Goal: Transaction & Acquisition: Book appointment/travel/reservation

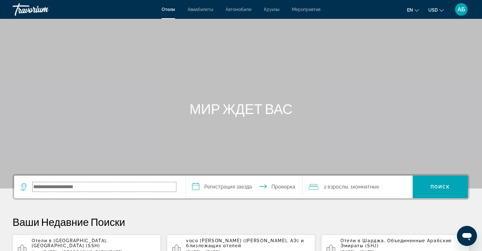
click at [68, 190] on input "Search hotel destination" at bounding box center [104, 186] width 143 height 9
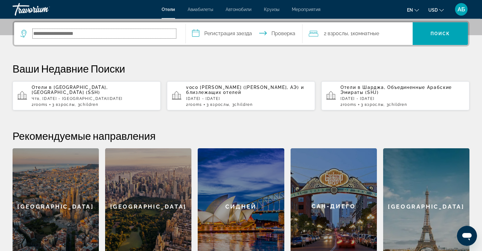
scroll to position [153, 0]
click at [56, 33] on input "**" at bounding box center [104, 33] width 143 height 9
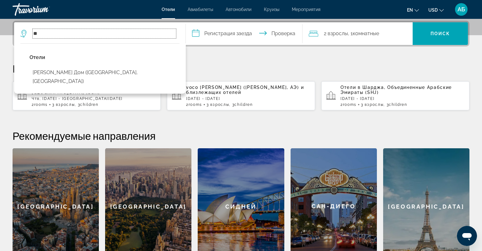
type input "*"
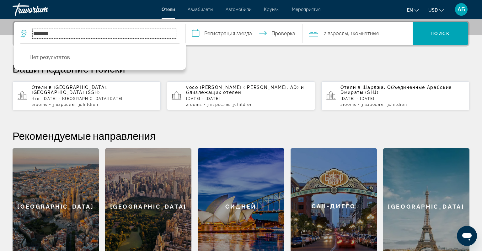
type input "*******"
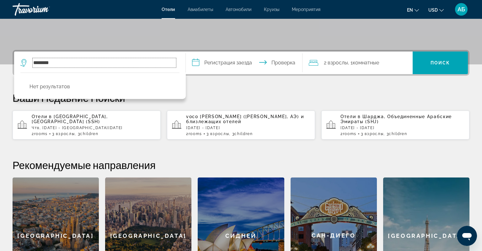
scroll to position [57, 0]
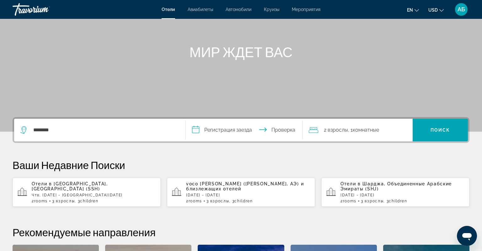
click at [128, 195] on div "Отели в [GEOGRAPHIC_DATA], [GEOGRAPHIC_DATA] (SSH) [GEOGRAPHIC_DATA], [DATE] - …" at bounding box center [94, 192] width 124 height 22
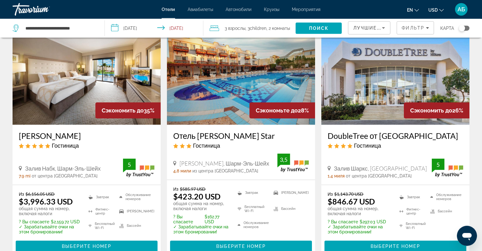
scroll to position [298, 0]
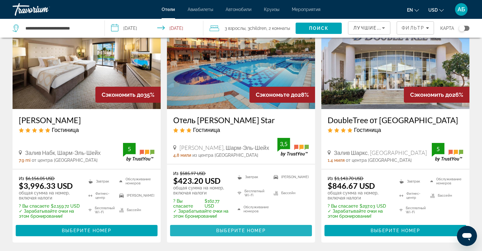
click at [269, 232] on span "Основной контент" at bounding box center [241, 230] width 142 height 15
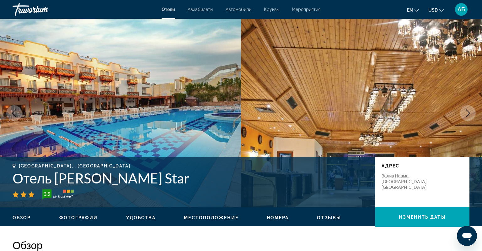
click at [466, 110] on icon "Следующее изображение" at bounding box center [468, 113] width 8 height 8
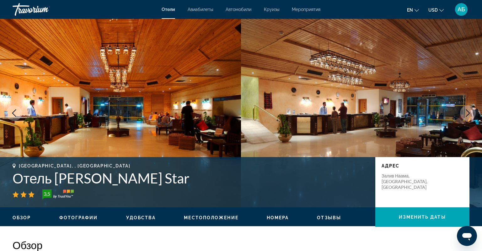
click at [466, 110] on icon "Следующее изображение" at bounding box center [468, 113] width 8 height 8
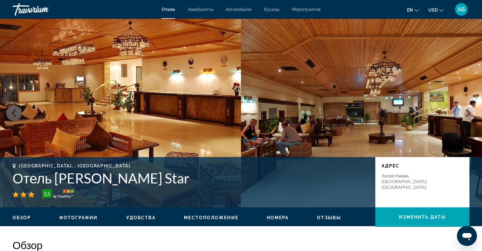
click at [466, 110] on icon "Следующее изображение" at bounding box center [468, 113] width 8 height 8
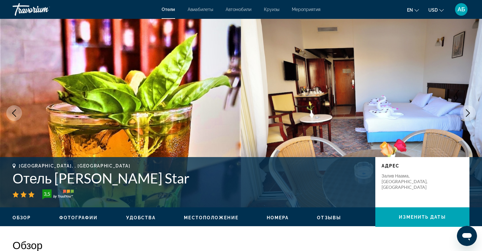
click at [466, 110] on icon "Следующее изображение" at bounding box center [468, 113] width 8 height 8
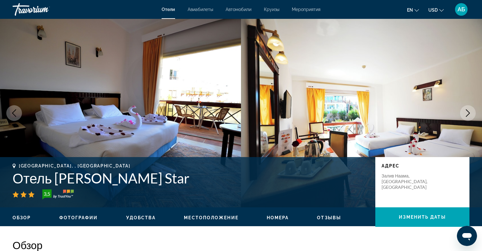
click at [466, 110] on icon "Следующее изображение" at bounding box center [468, 113] width 8 height 8
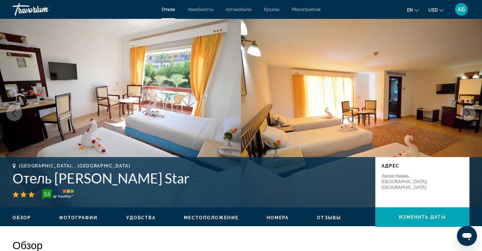
click at [466, 110] on icon "Следующее изображение" at bounding box center [468, 113] width 8 height 8
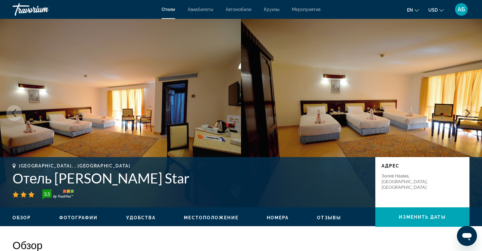
click at [466, 110] on icon "Следующее изображение" at bounding box center [468, 113] width 8 height 8
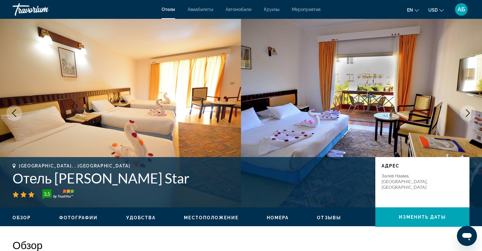
click at [466, 110] on icon "Следующее изображение" at bounding box center [468, 113] width 8 height 8
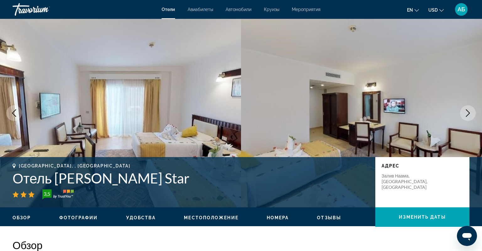
click at [466, 110] on icon "Следующее изображение" at bounding box center [468, 113] width 8 height 8
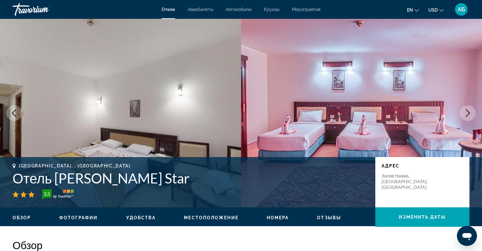
click at [466, 110] on icon "Следующее изображение" at bounding box center [468, 113] width 8 height 8
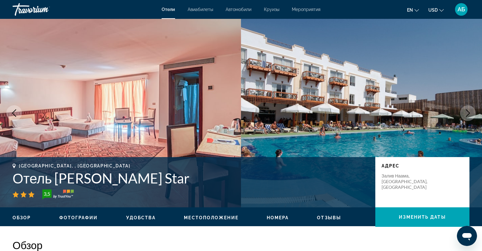
click at [466, 110] on icon "Следующее изображение" at bounding box center [468, 113] width 8 height 8
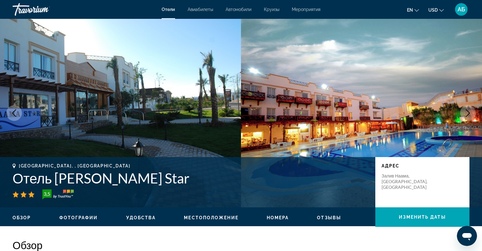
click at [466, 110] on icon "Следующее изображение" at bounding box center [468, 113] width 8 height 8
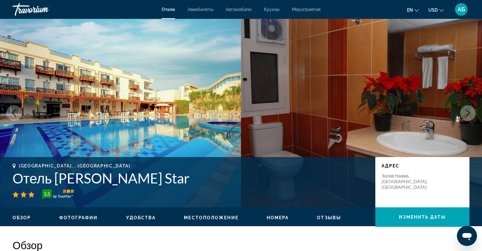
click at [466, 110] on icon "Следующее изображение" at bounding box center [468, 113] width 8 height 8
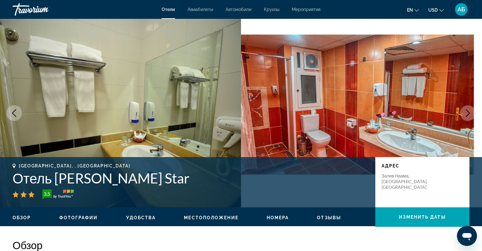
click at [466, 110] on icon "Следующее изображение" at bounding box center [468, 113] width 8 height 8
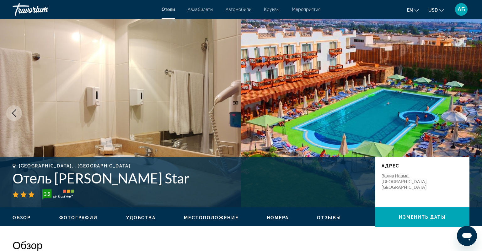
click at [466, 110] on icon "Следующее изображение" at bounding box center [468, 113] width 8 height 8
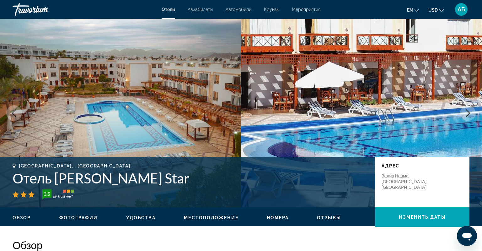
click at [466, 110] on icon "Следующее изображение" at bounding box center [468, 113] width 8 height 8
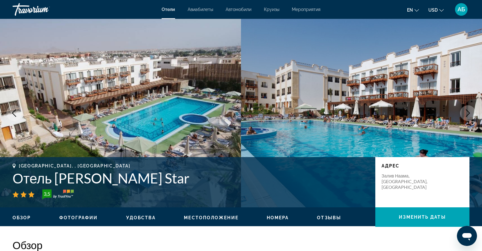
click at [466, 110] on icon "Следующее изображение" at bounding box center [468, 113] width 8 height 8
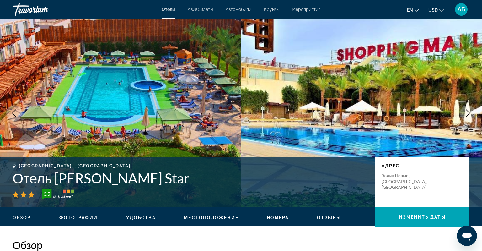
click at [466, 110] on icon "Следующее изображение" at bounding box center [468, 113] width 8 height 8
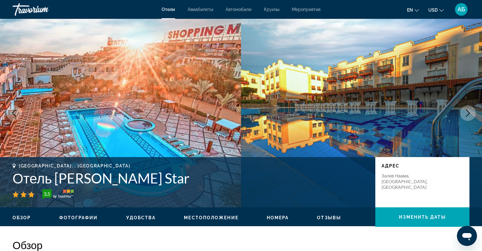
click at [466, 110] on icon "Следующее изображение" at bounding box center [468, 113] width 8 height 8
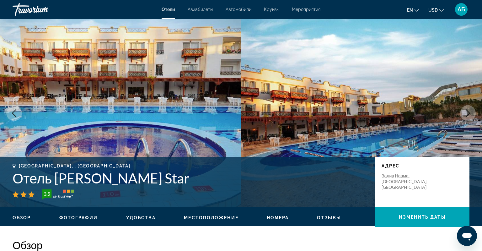
click at [466, 110] on icon "Следующее изображение" at bounding box center [468, 113] width 8 height 8
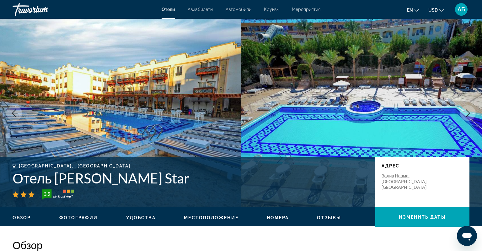
click at [466, 110] on icon "Следующее изображение" at bounding box center [468, 113] width 8 height 8
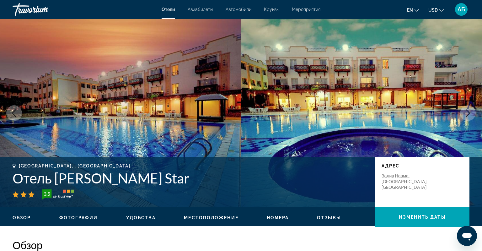
click at [466, 110] on icon "Следующее изображение" at bounding box center [468, 113] width 8 height 8
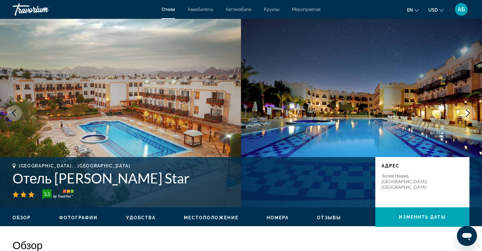
click at [466, 110] on icon "Следующее изображение" at bounding box center [468, 113] width 8 height 8
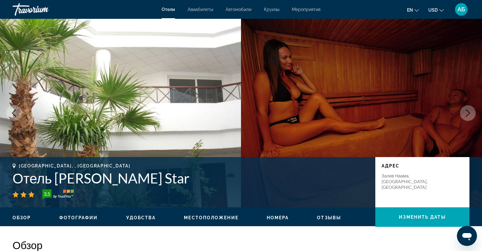
click at [466, 110] on icon "Следующее изображение" at bounding box center [468, 113] width 8 height 8
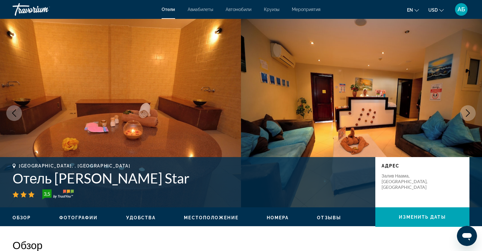
click at [466, 110] on icon "Следующее изображение" at bounding box center [468, 113] width 8 height 8
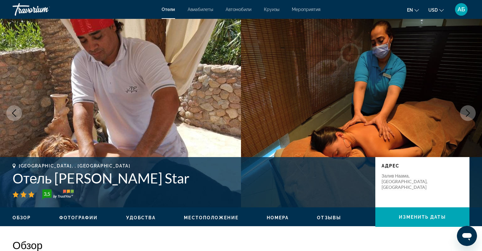
click at [466, 110] on icon "Следующее изображение" at bounding box center [468, 113] width 8 height 8
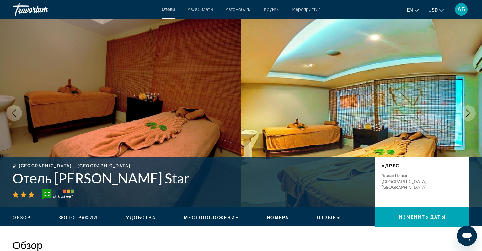
click at [466, 110] on icon "Следующее изображение" at bounding box center [468, 113] width 8 height 8
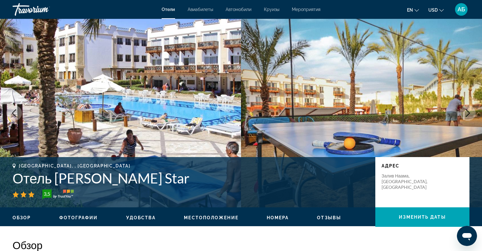
click at [466, 110] on icon "Следующее изображение" at bounding box center [468, 113] width 8 height 8
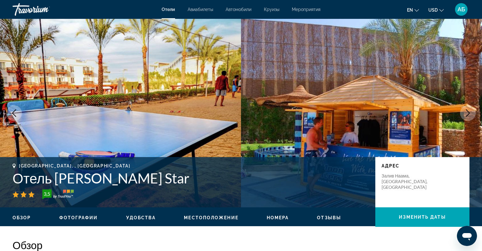
click at [466, 110] on icon "Следующее изображение" at bounding box center [468, 113] width 8 height 8
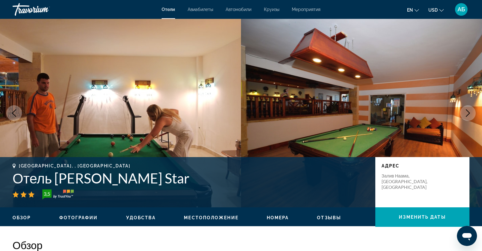
click at [466, 110] on icon "Следующее изображение" at bounding box center [468, 113] width 8 height 8
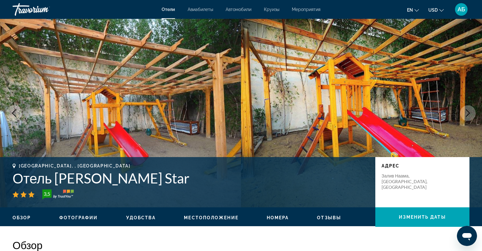
click at [466, 110] on icon "Следующее изображение" at bounding box center [468, 113] width 8 height 8
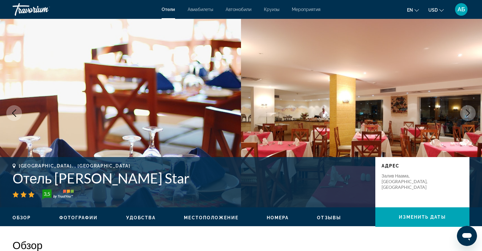
click at [466, 110] on icon "Следующее изображение" at bounding box center [468, 113] width 8 height 8
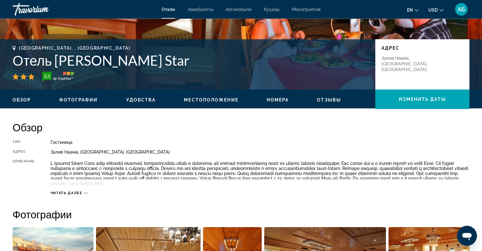
scroll to position [132, 0]
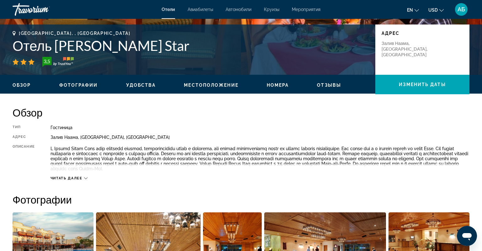
click at [80, 178] on span "Читать далее" at bounding box center [67, 178] width 32 height 4
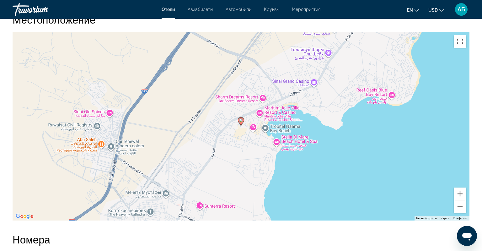
scroll to position [580, 0]
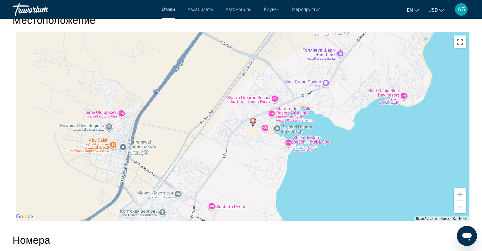
drag, startPoint x: 280, startPoint y: 137, endPoint x: 295, endPoint y: 138, distance: 14.8
click at [295, 138] on div "Чтобы активировать перетаскивание с помощью клавиатуры, нажмите Alt + Ввод. Пос…" at bounding box center [241, 126] width 457 height 188
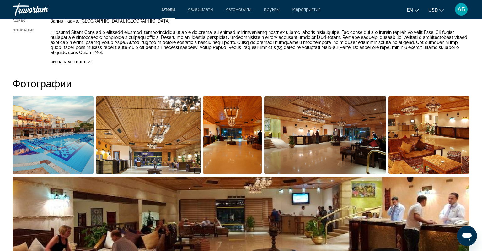
scroll to position [28, 0]
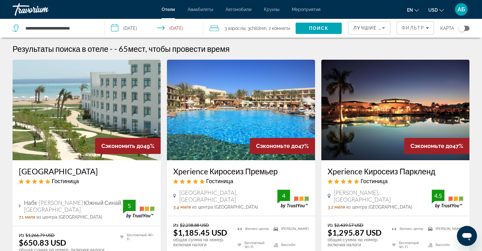
click at [97, 25] on div "**********" at bounding box center [56, 28] width 86 height 19
click at [89, 26] on input "**********" at bounding box center [60, 28] width 70 height 9
type input "*"
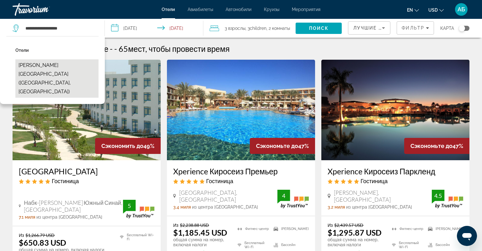
click at [45, 67] on button "[PERSON_NAME][GEOGRAPHIC_DATA] ([GEOGRAPHIC_DATA], [GEOGRAPHIC_DATA])" at bounding box center [56, 78] width 83 height 38
type input "**********"
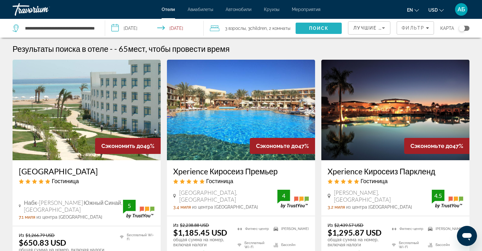
click at [305, 30] on span "Поиск" at bounding box center [319, 28] width 46 height 15
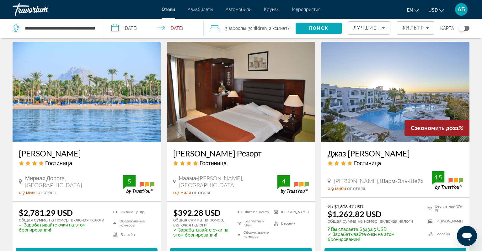
scroll to position [513, 0]
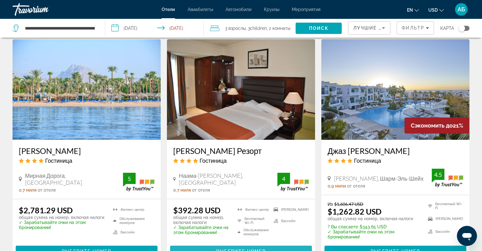
click at [270, 243] on span "Основной контент" at bounding box center [241, 250] width 142 height 15
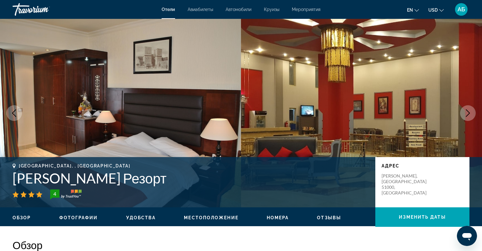
click at [469, 117] on button "Следующее изображение" at bounding box center [468, 113] width 16 height 16
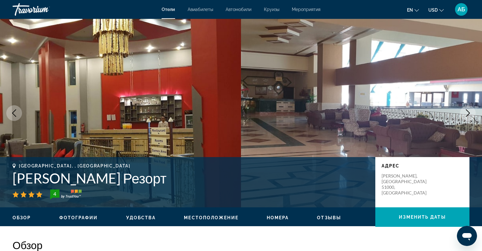
click at [469, 117] on button "Следующее изображение" at bounding box center [468, 113] width 16 height 16
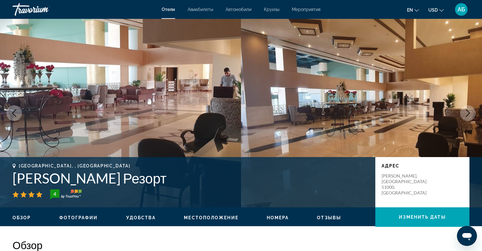
click at [469, 117] on button "Следующее изображение" at bounding box center [468, 113] width 16 height 16
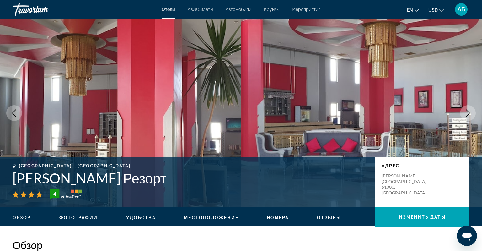
click at [469, 117] on button "Следующее изображение" at bounding box center [468, 113] width 16 height 16
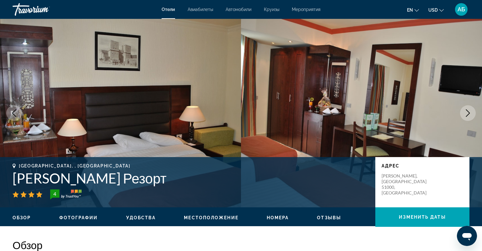
click at [469, 117] on button "Следующее изображение" at bounding box center [468, 113] width 16 height 16
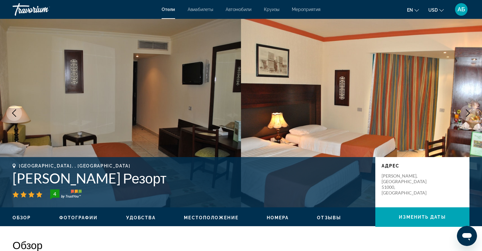
click at [469, 117] on button "Следующее изображение" at bounding box center [468, 113] width 16 height 16
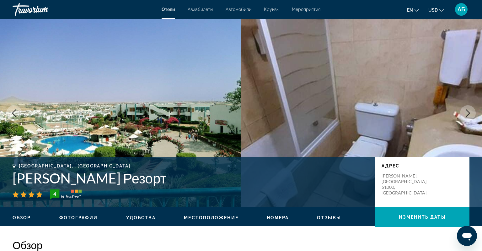
click at [469, 117] on button "Следующее изображение" at bounding box center [468, 113] width 16 height 16
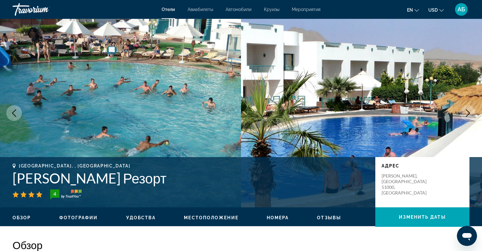
click at [469, 117] on button "Следующее изображение" at bounding box center [468, 113] width 16 height 16
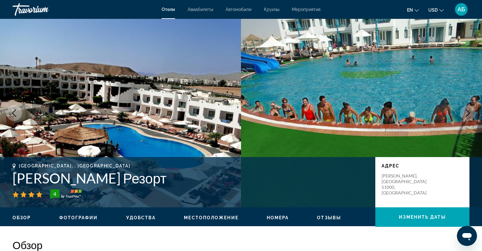
click at [469, 117] on button "Следующее изображение" at bounding box center [468, 113] width 16 height 16
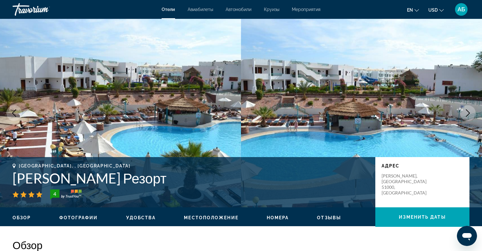
click at [469, 117] on button "Следующее изображение" at bounding box center [468, 113] width 16 height 16
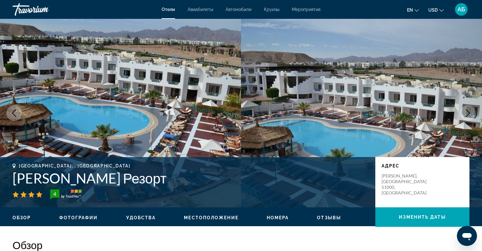
click at [469, 117] on button "Следующее изображение" at bounding box center [468, 113] width 16 height 16
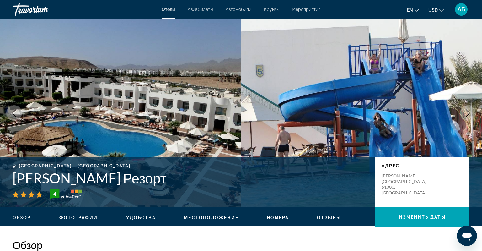
click at [469, 117] on button "Следующее изображение" at bounding box center [468, 113] width 16 height 16
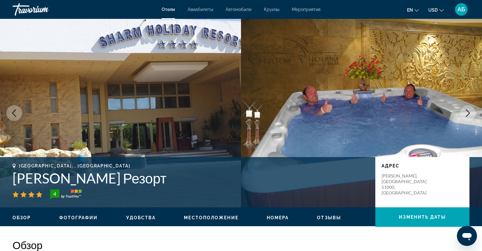
click at [469, 117] on button "Следующее изображение" at bounding box center [468, 113] width 16 height 16
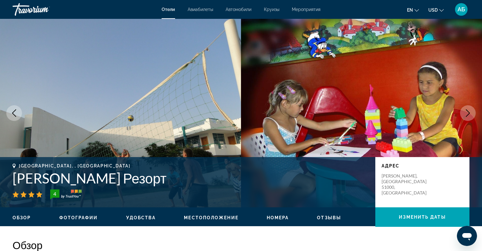
click at [469, 117] on button "Следующее изображение" at bounding box center [468, 113] width 16 height 16
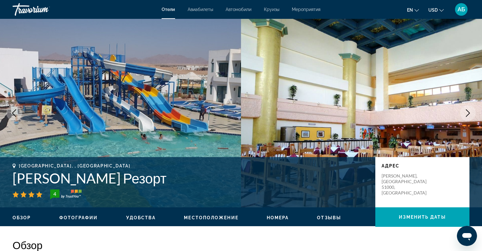
click at [469, 117] on button "Следующее изображение" at bounding box center [468, 113] width 16 height 16
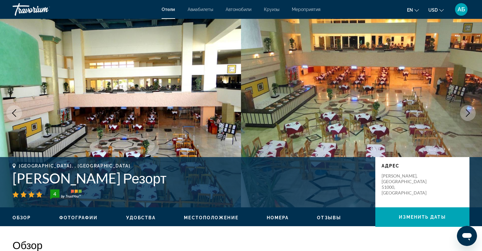
click at [422, 243] on h2 "Обзор" at bounding box center [241, 244] width 457 height 13
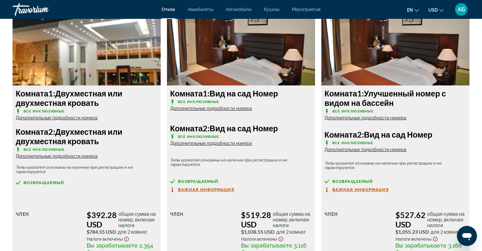
scroll to position [883, 0]
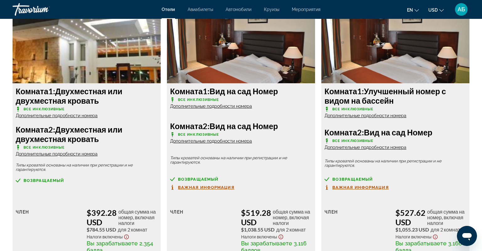
click at [236, 108] on span "Дополнительные подробности номера" at bounding box center [211, 106] width 82 height 5
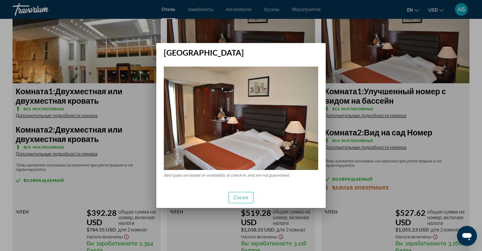
scroll to position [0, 0]
click at [242, 195] on span "Закрыть" at bounding box center [241, 197] width 22 height 5
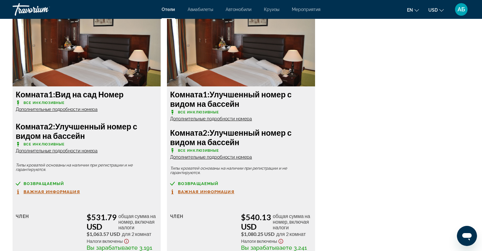
scroll to position [1176, 0]
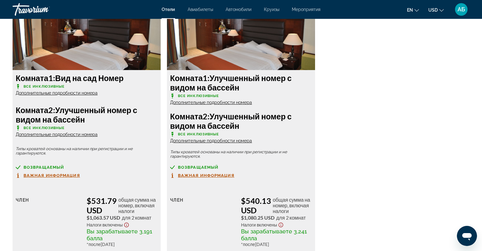
click at [209, 175] on span "Важная информация" at bounding box center [206, 175] width 56 height 4
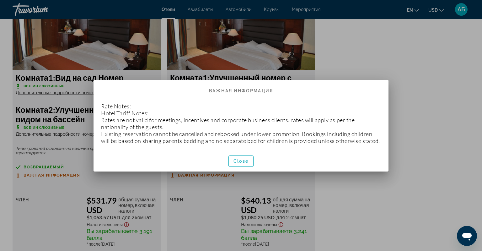
scroll to position [0, 0]
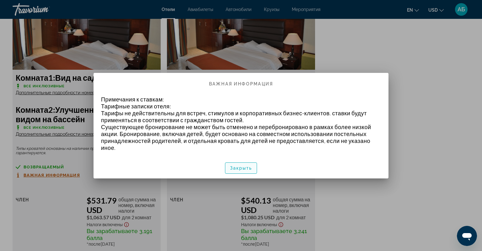
click at [241, 166] on span "Закрыть" at bounding box center [241, 167] width 22 height 5
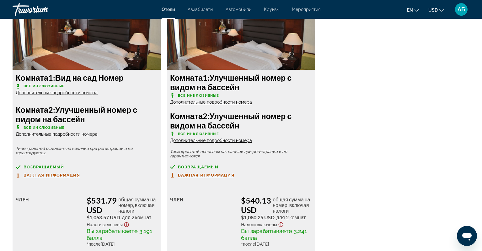
scroll to position [1176, 0]
click at [413, 11] on span "en" at bounding box center [410, 10] width 6 height 5
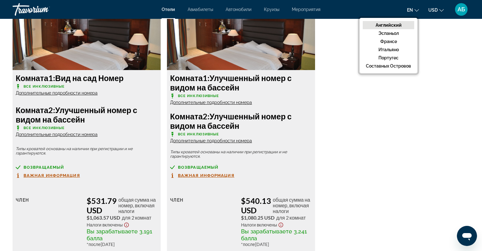
click at [409, 22] on button "Английский" at bounding box center [388, 25] width 51 height 8
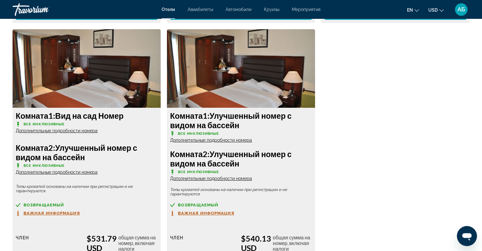
scroll to position [1099, 0]
